Goal: Navigation & Orientation: Find specific page/section

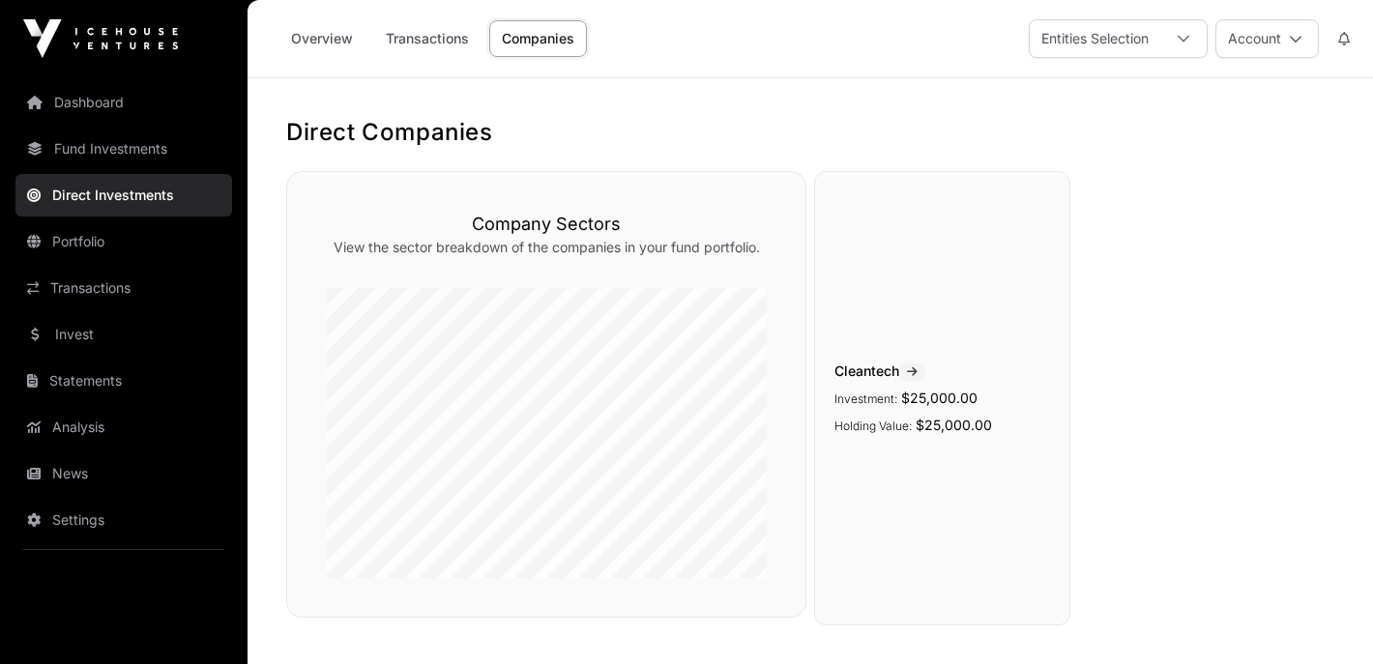
click at [558, 39] on link "Companies" at bounding box center [538, 38] width 98 height 37
click at [1175, 33] on div at bounding box center [1183, 38] width 46 height 37
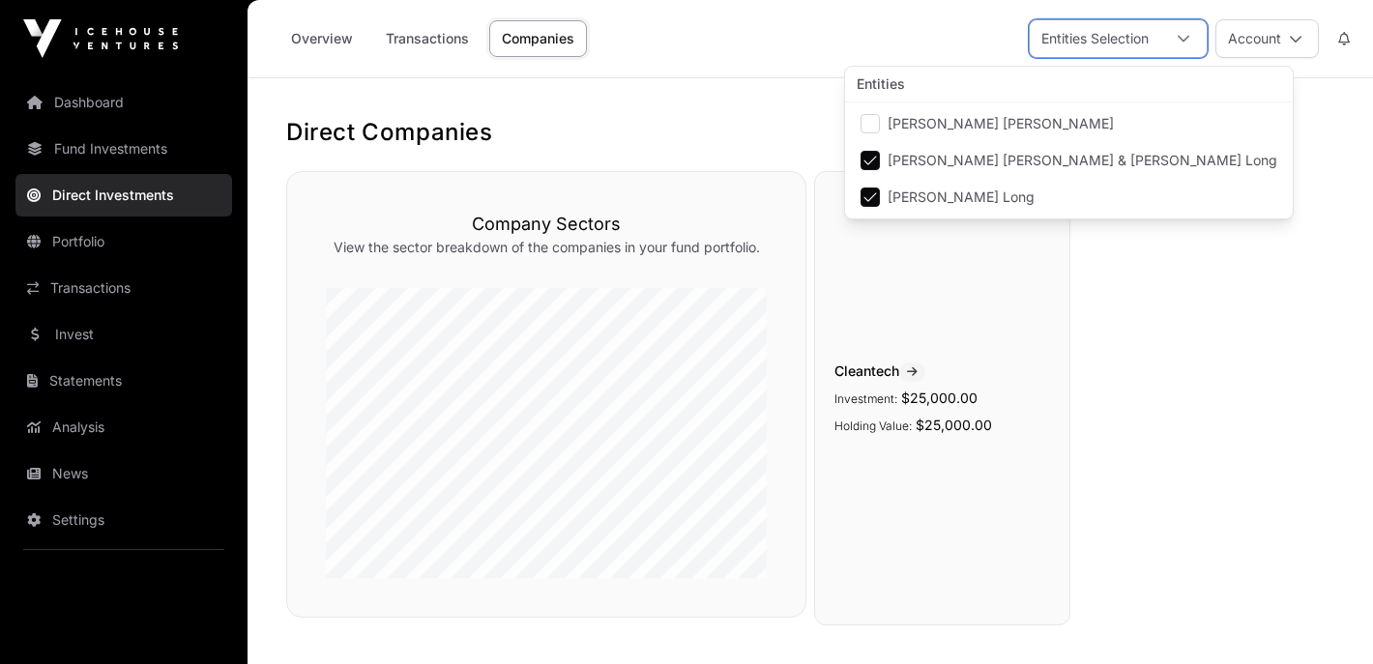
scroll to position [19, 13]
click at [889, 161] on span "[PERSON_NAME] [PERSON_NAME] & [PERSON_NAME] Long" at bounding box center [1083, 161] width 390 height 14
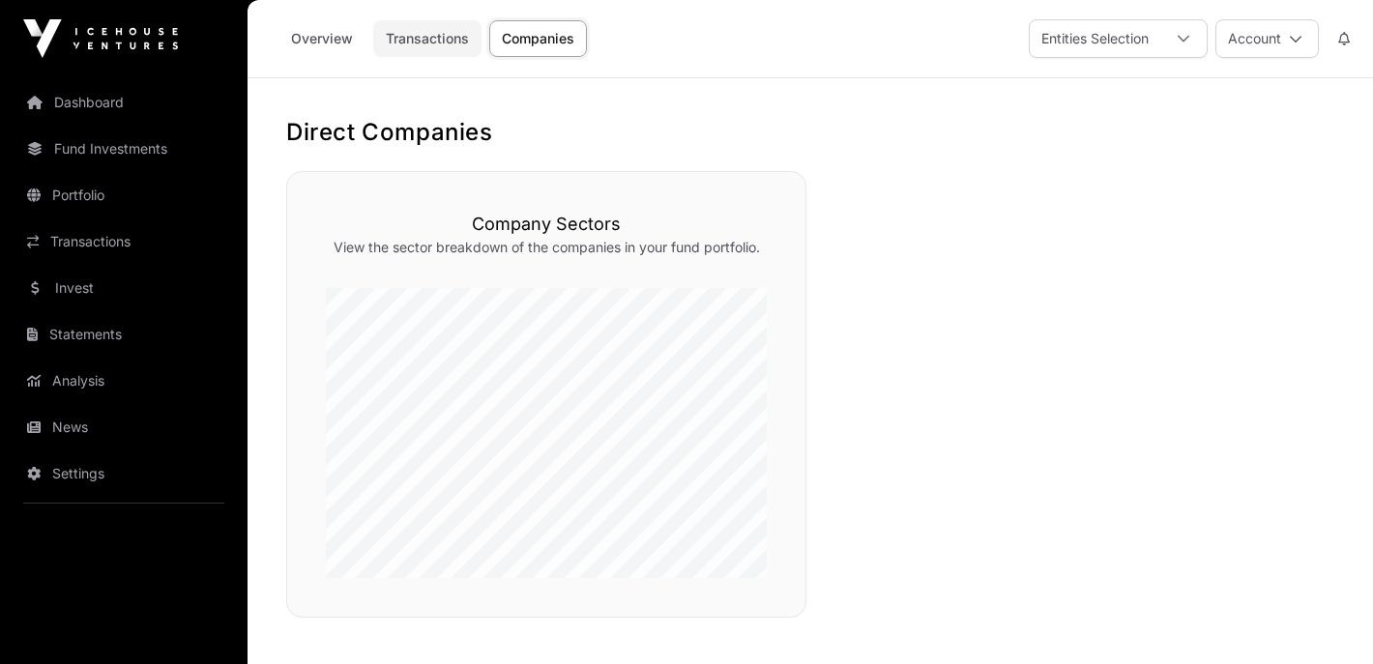
click at [428, 37] on link "Transactions" at bounding box center [427, 38] width 108 height 37
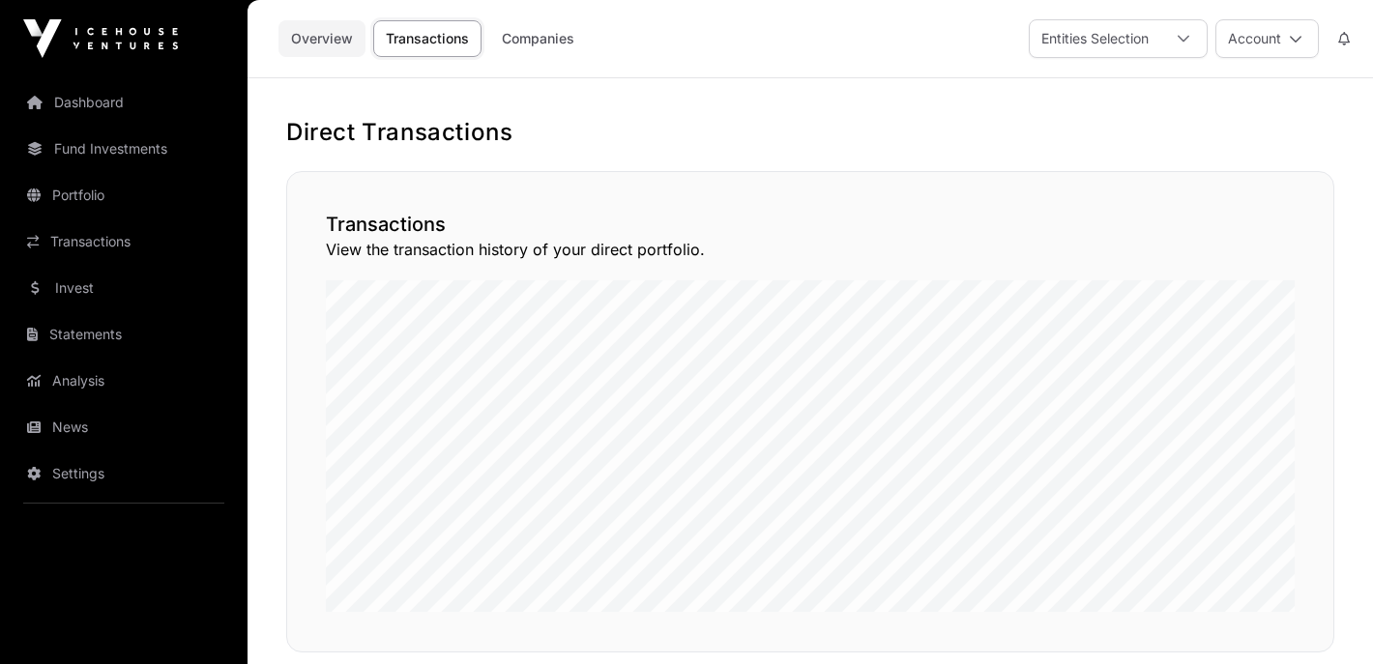
click at [330, 46] on link "Overview" at bounding box center [321, 38] width 87 height 37
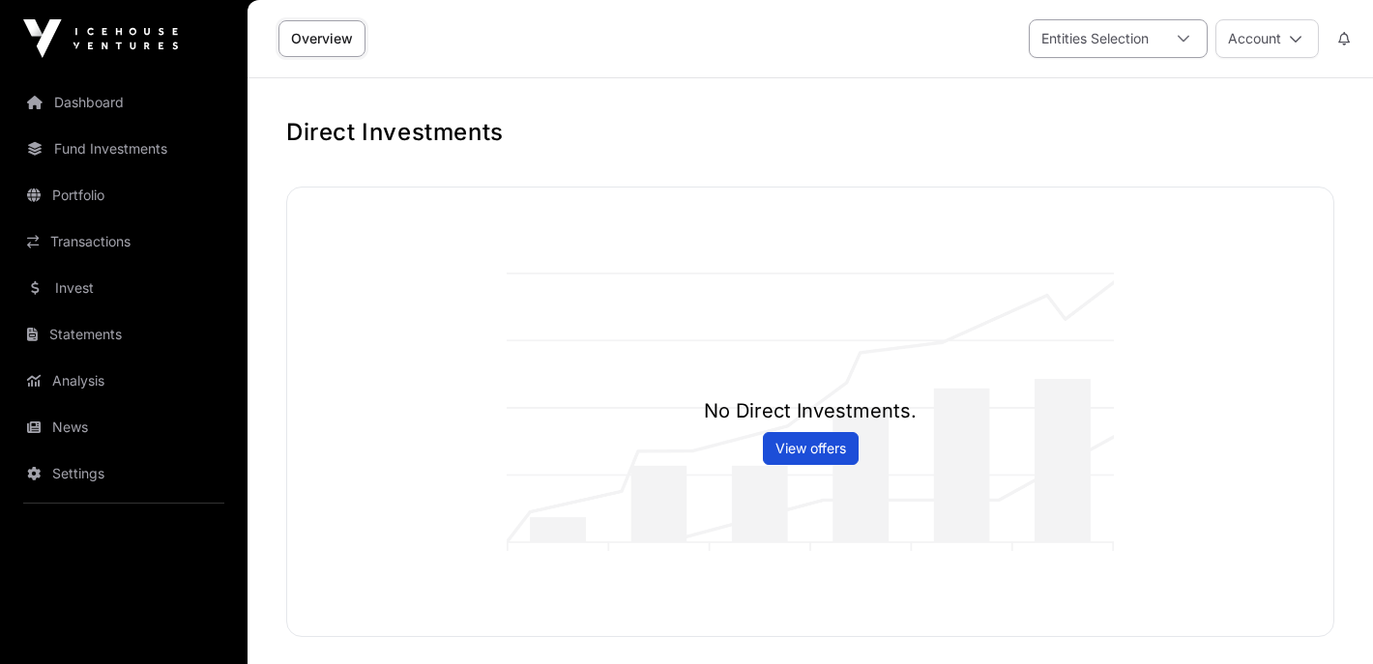
click at [1184, 36] on icon at bounding box center [1184, 39] width 14 height 14
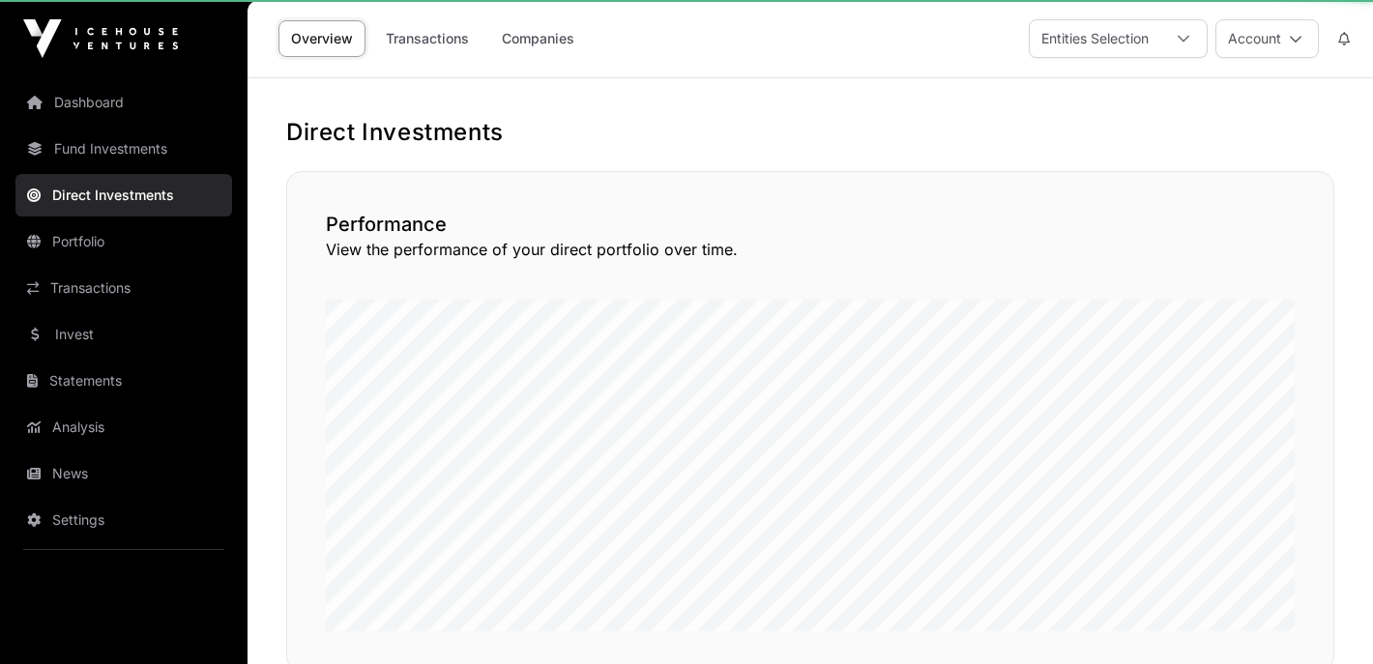
click at [861, 199] on div "Performance View the performance of your direct portfolio over time." at bounding box center [810, 421] width 1048 height 501
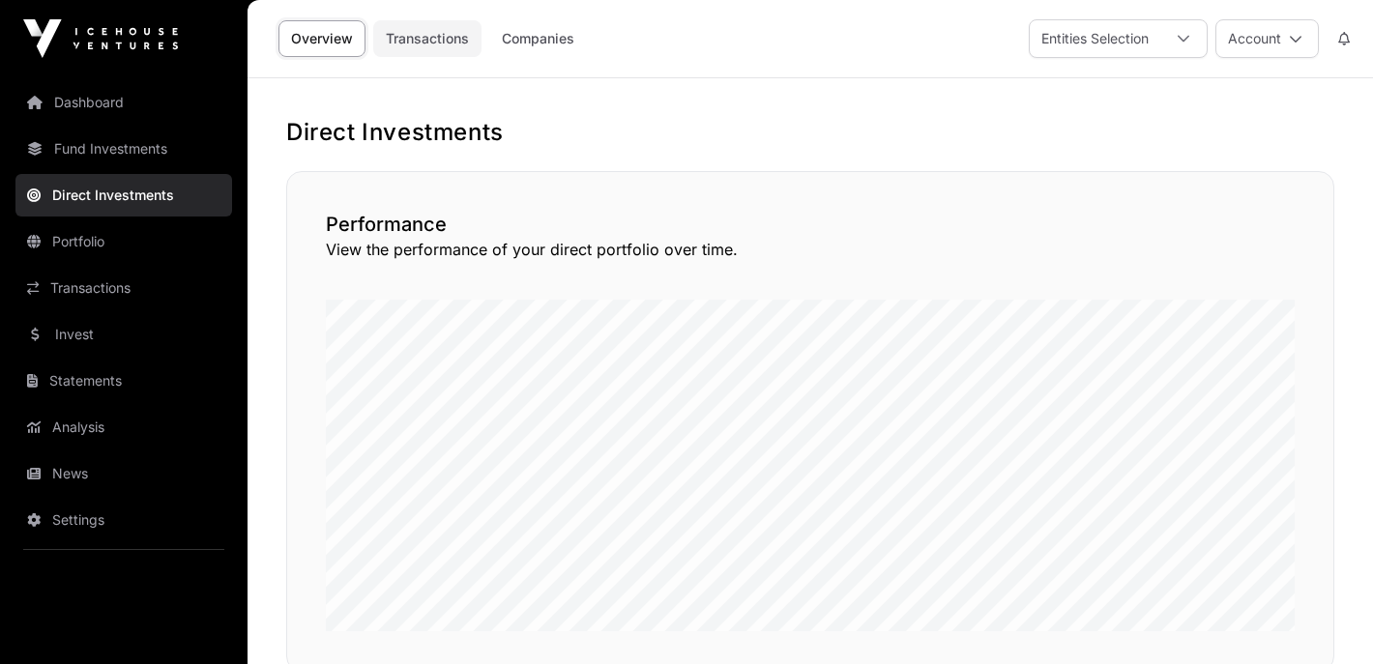
click at [413, 38] on link "Transactions" at bounding box center [427, 38] width 108 height 37
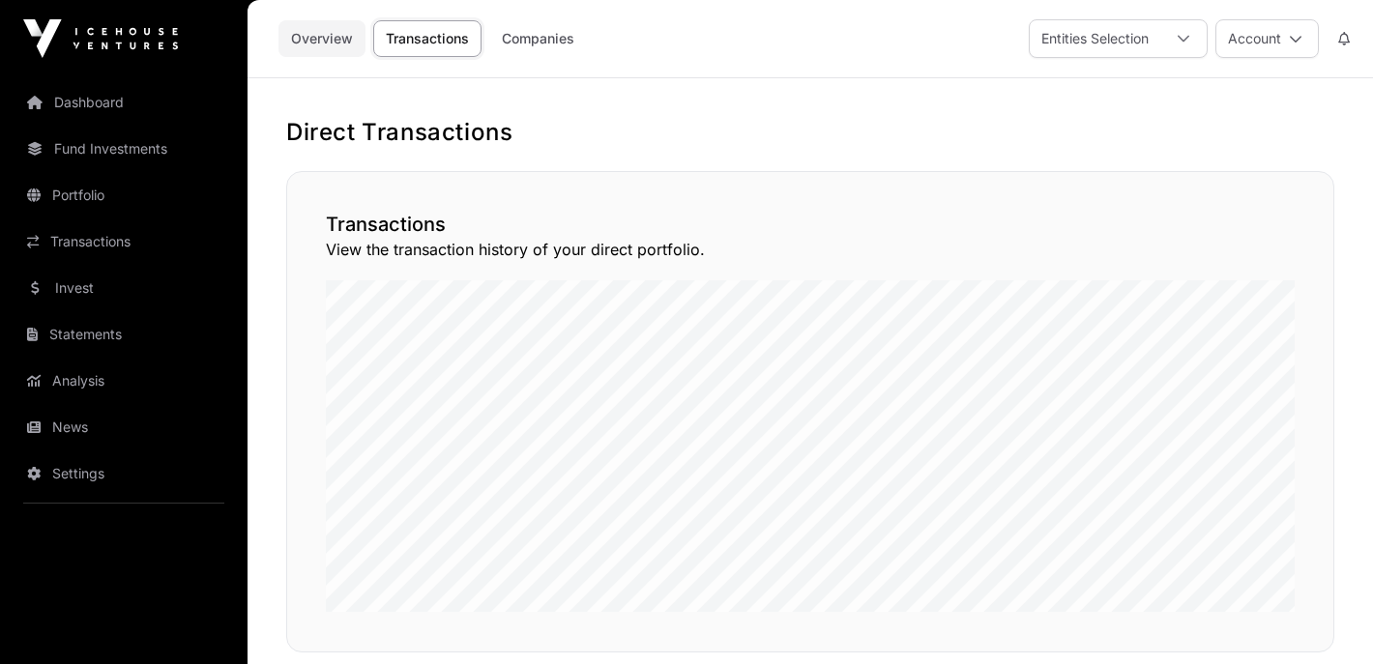
click at [337, 39] on link "Overview" at bounding box center [321, 38] width 87 height 37
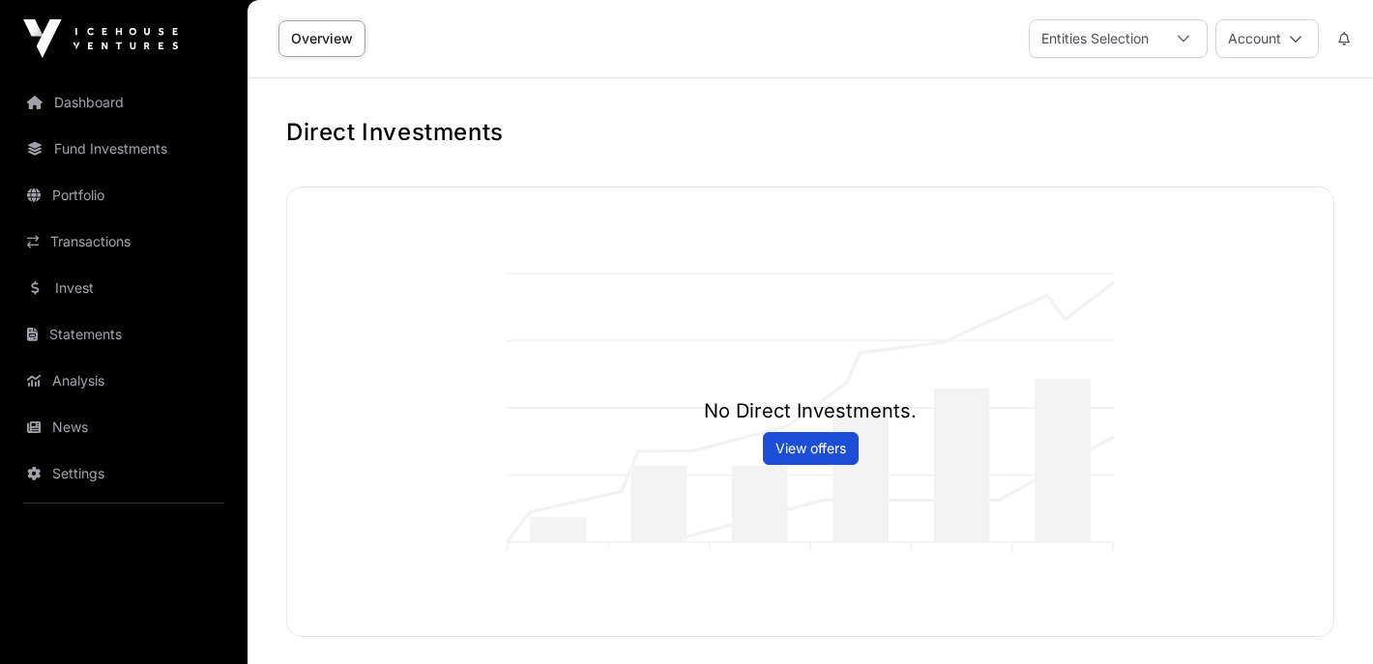
click at [473, 301] on div "No Direct Investments. View offers" at bounding box center [810, 412] width 1046 height 449
click at [1298, 41] on icon at bounding box center [1296, 39] width 14 height 14
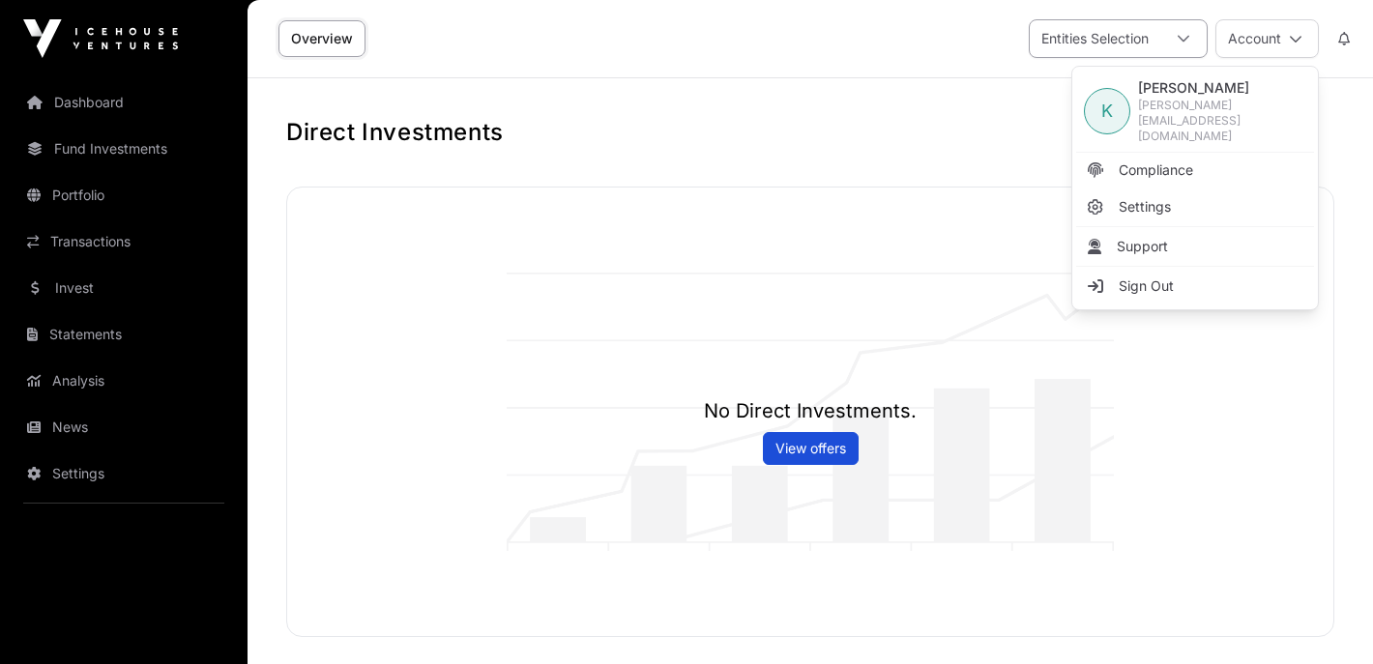
click at [1128, 37] on div "Entities Selection" at bounding box center [1095, 38] width 131 height 37
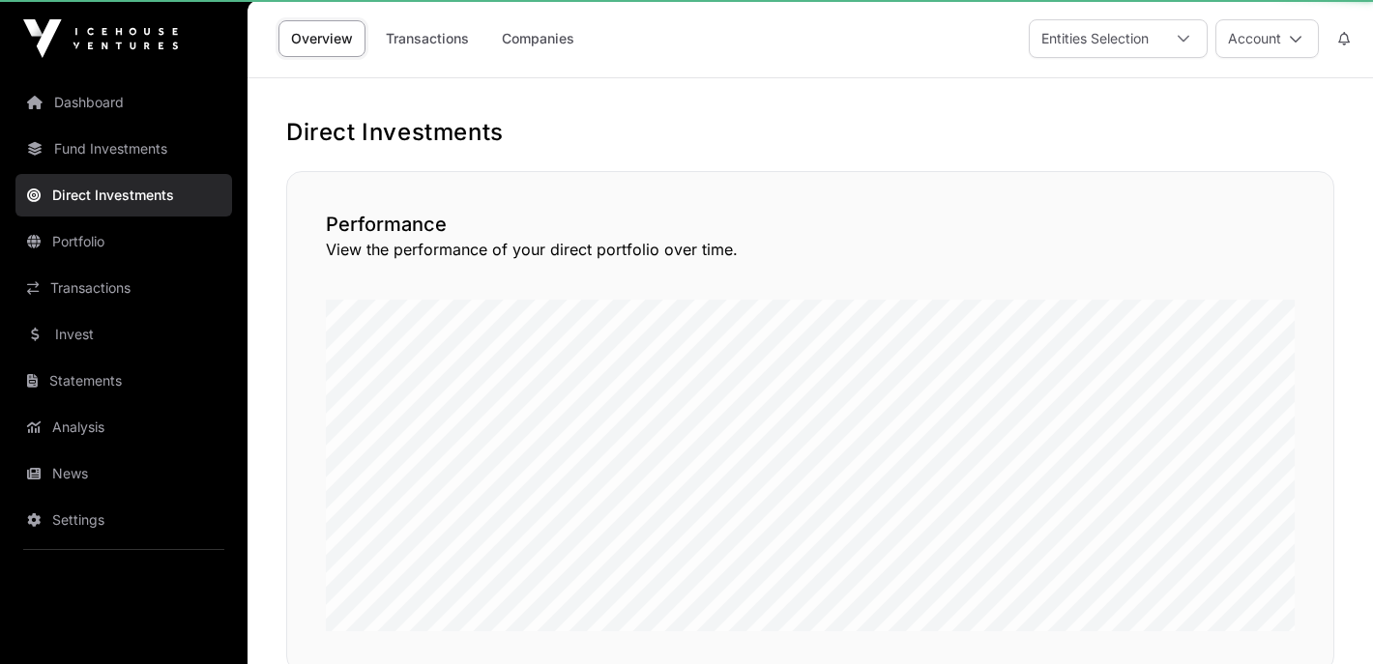
click at [868, 192] on div "Performance View the performance of your direct portfolio over time." at bounding box center [810, 421] width 1048 height 501
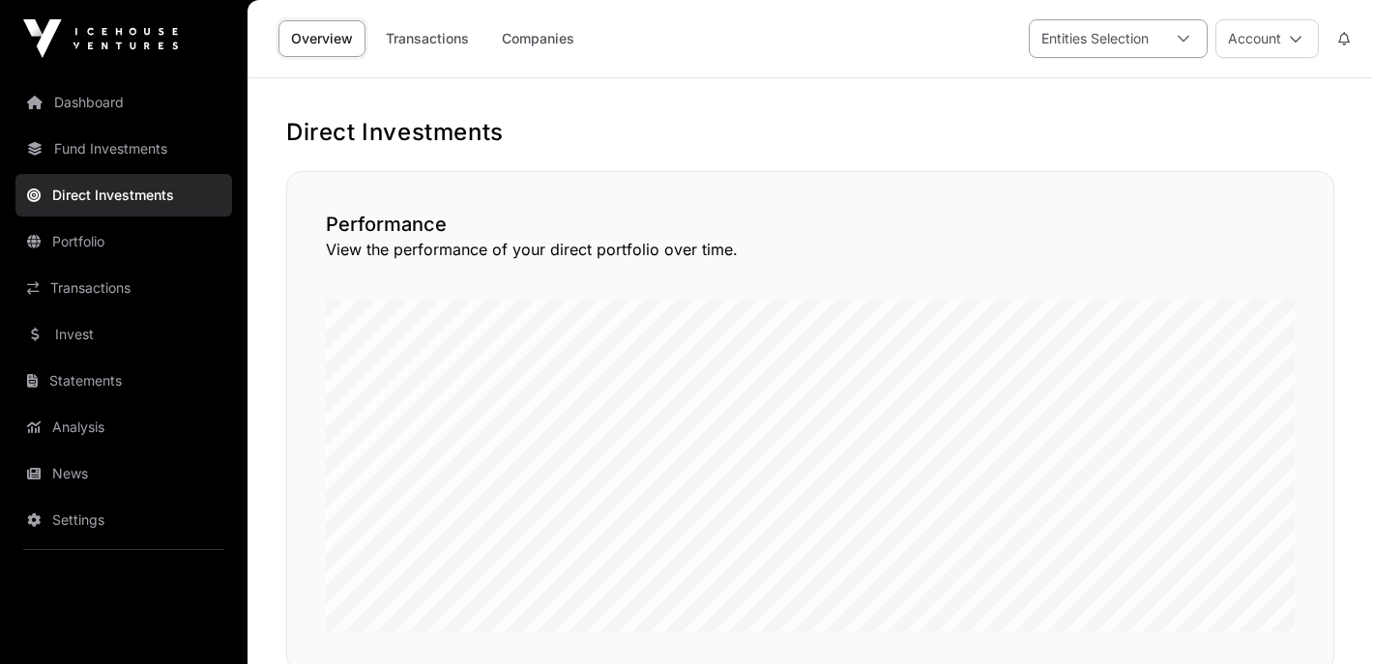
click at [1144, 40] on div "Entities Selection" at bounding box center [1095, 38] width 131 height 37
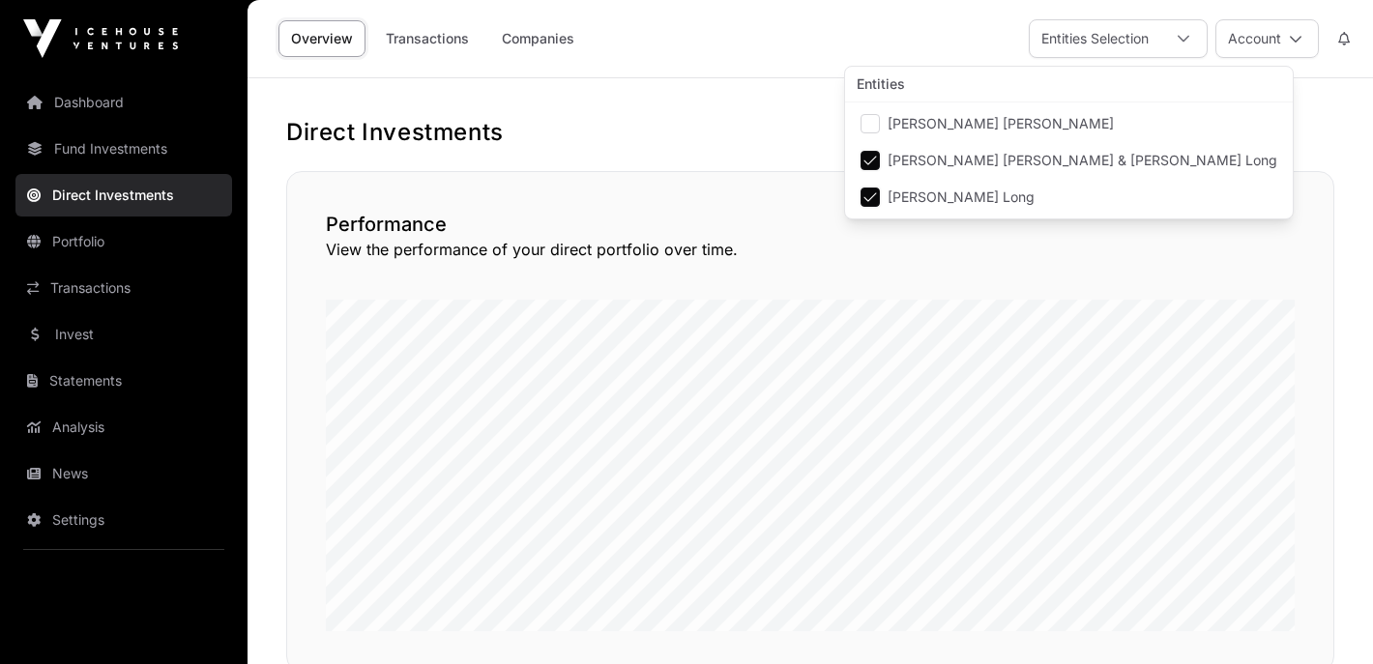
click at [887, 195] on li "[PERSON_NAME] Long" at bounding box center [1069, 197] width 440 height 35
click at [433, 46] on link "Transactions" at bounding box center [427, 38] width 108 height 37
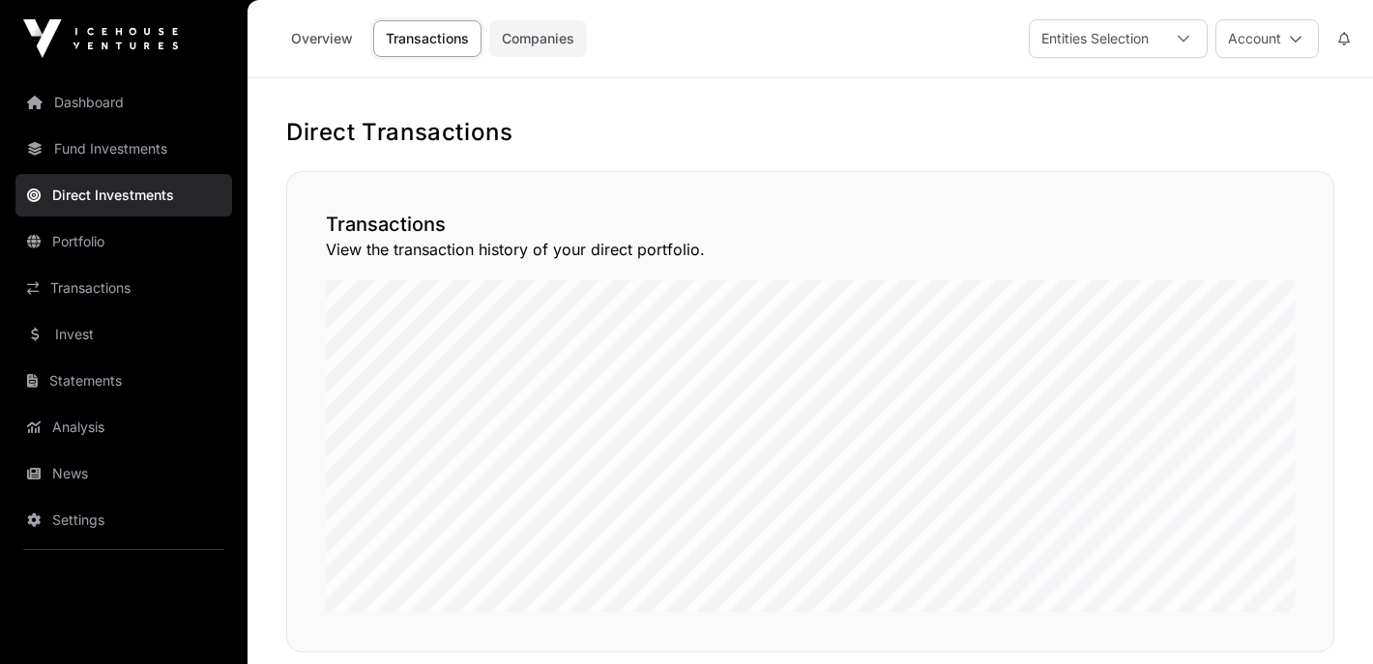
click at [543, 34] on link "Companies" at bounding box center [538, 38] width 98 height 37
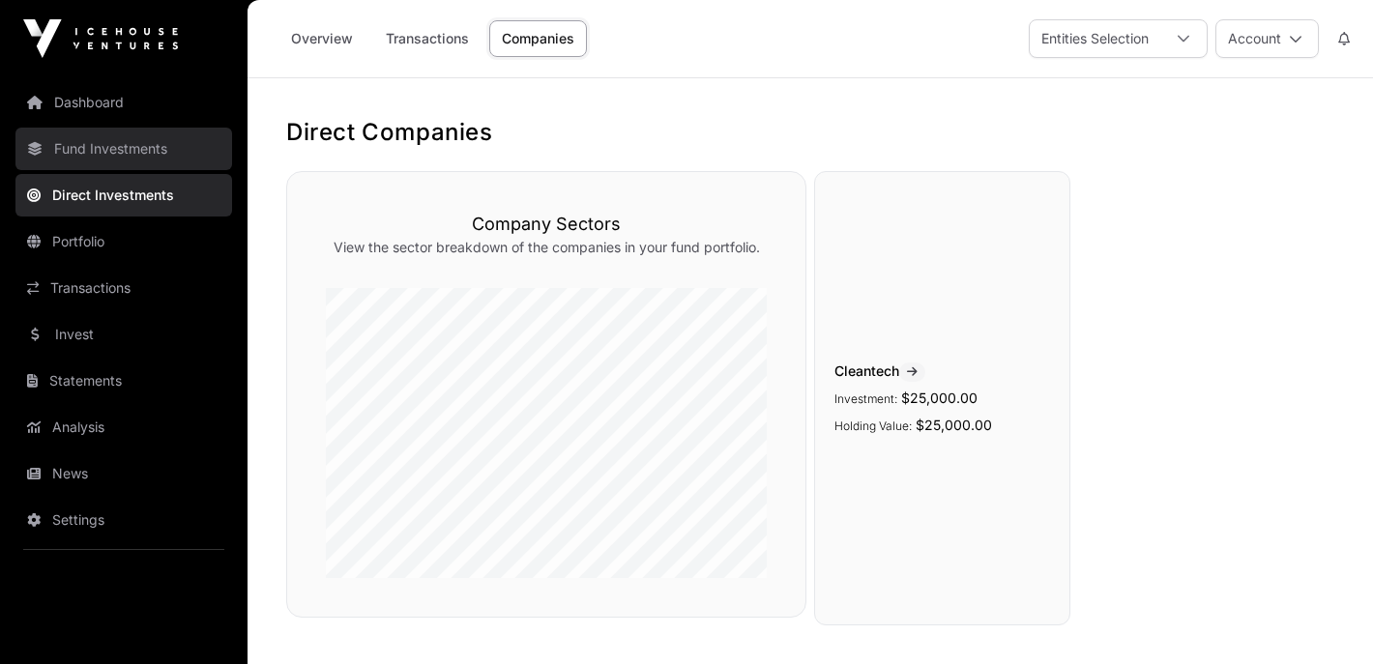
click at [158, 153] on link "Fund Investments" at bounding box center [123, 149] width 217 height 43
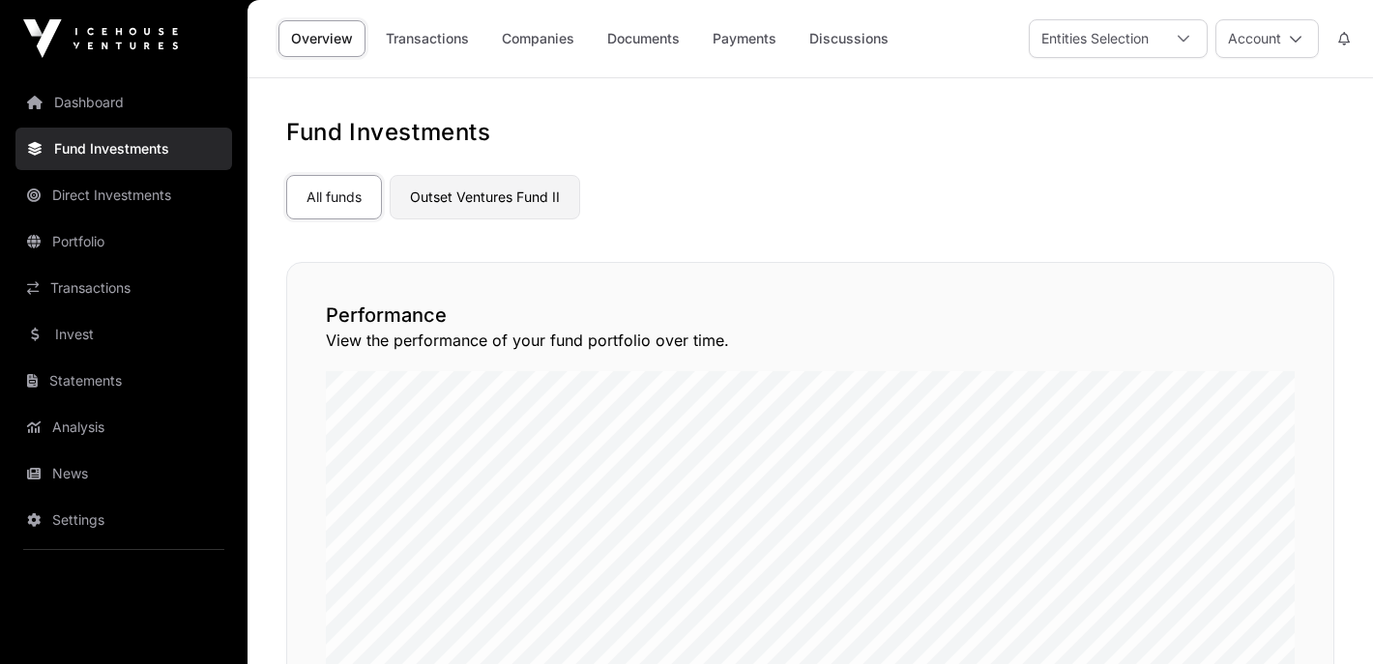
click at [468, 203] on link "Outset Ventures Fund II" at bounding box center [485, 197] width 190 height 44
